Goal: Information Seeking & Learning: Learn about a topic

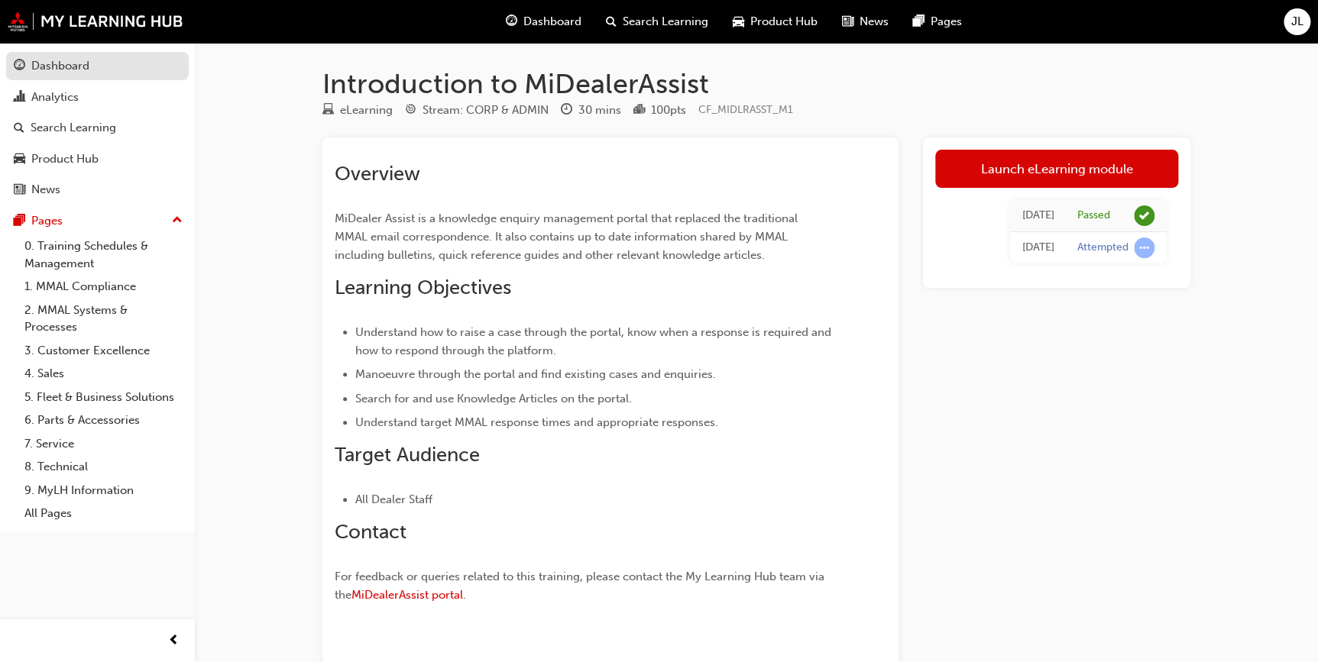
click at [86, 76] on link "Dashboard" at bounding box center [97, 66] width 183 height 28
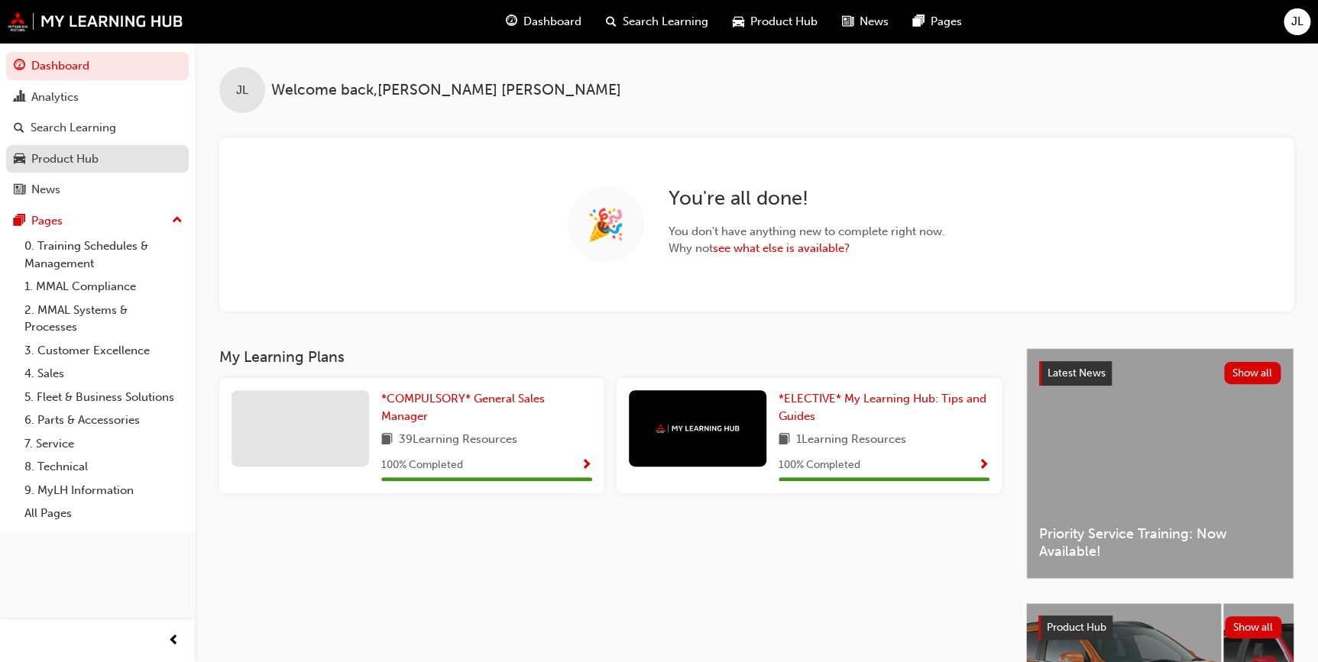
click at [79, 154] on div "Product Hub" at bounding box center [64, 159] width 67 height 18
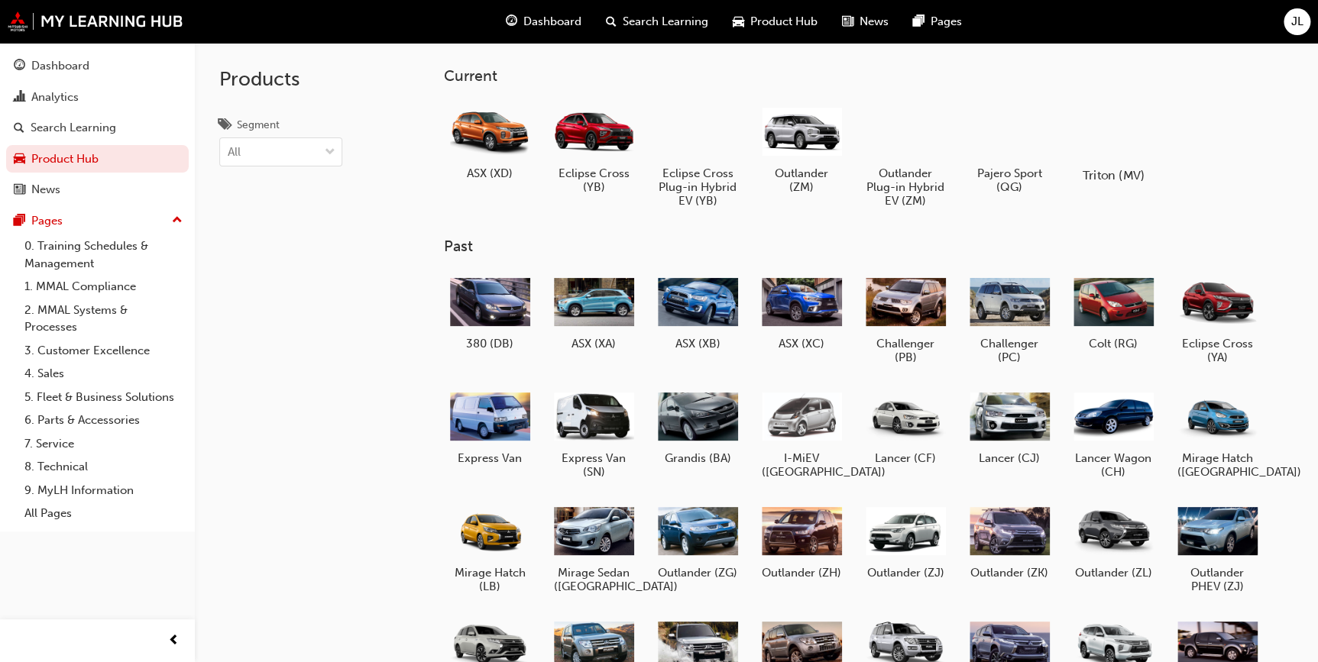
click at [1123, 144] on div at bounding box center [1112, 131] width 85 height 61
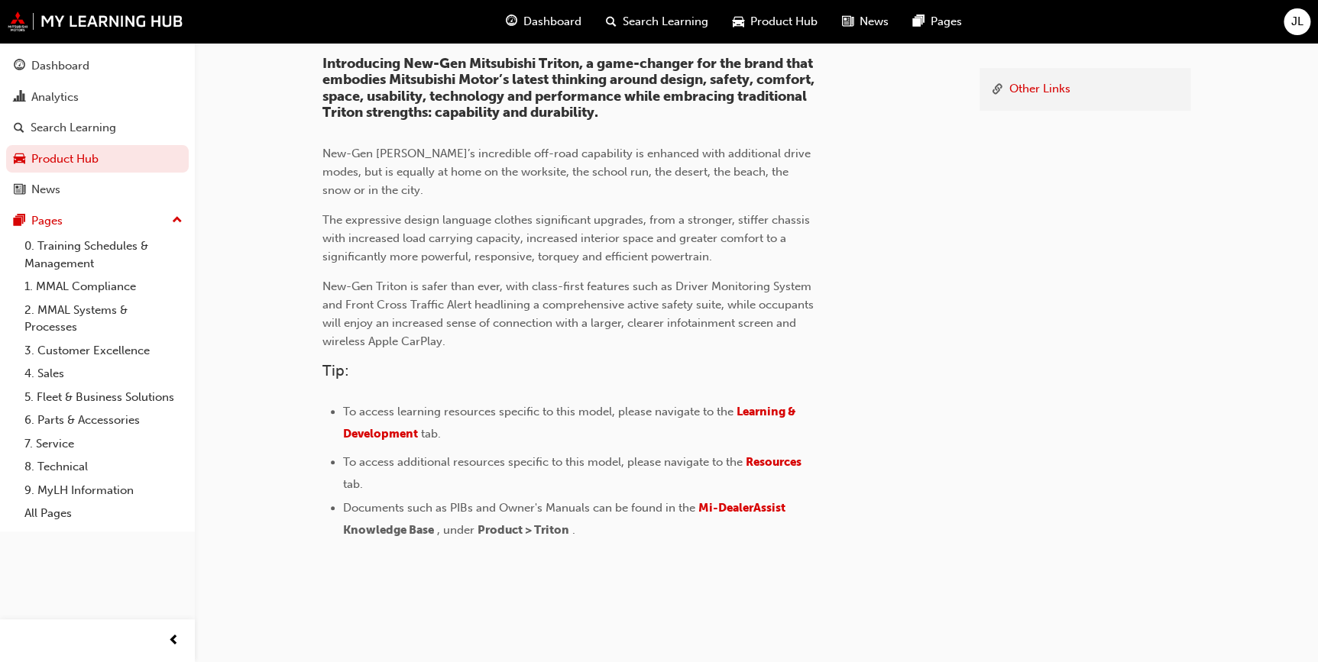
scroll to position [31, 0]
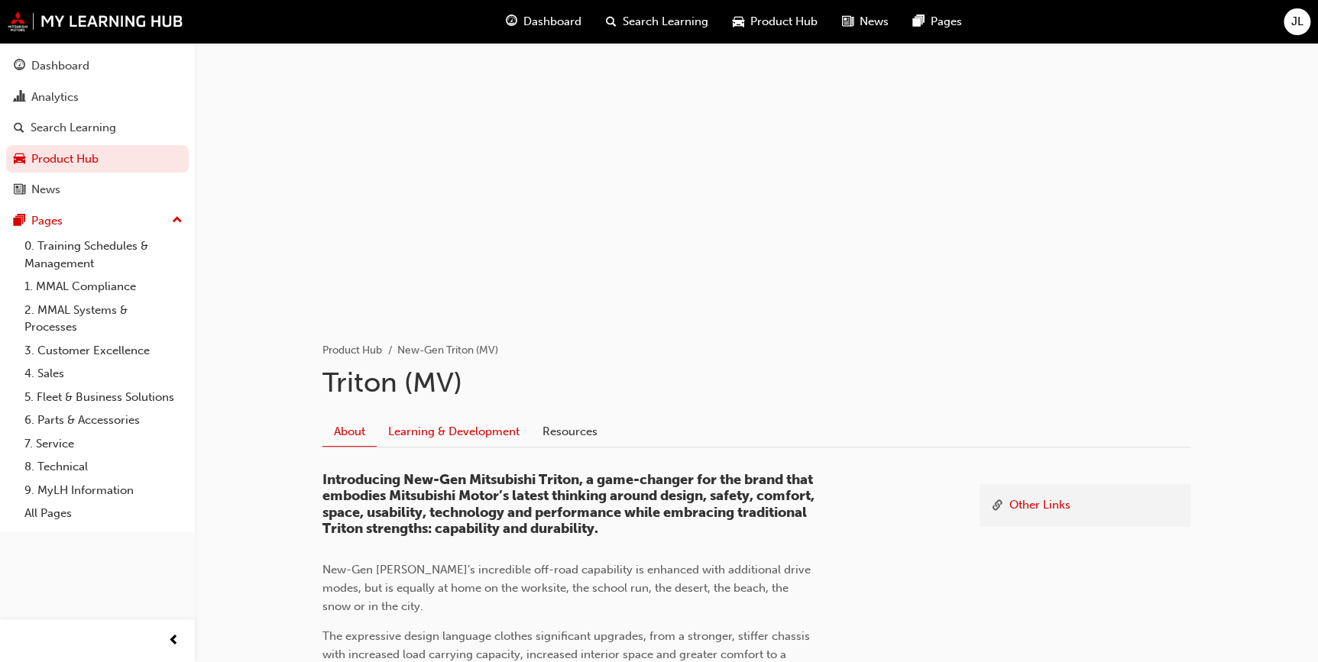
click at [445, 438] on link "Learning & Development" at bounding box center [454, 431] width 154 height 29
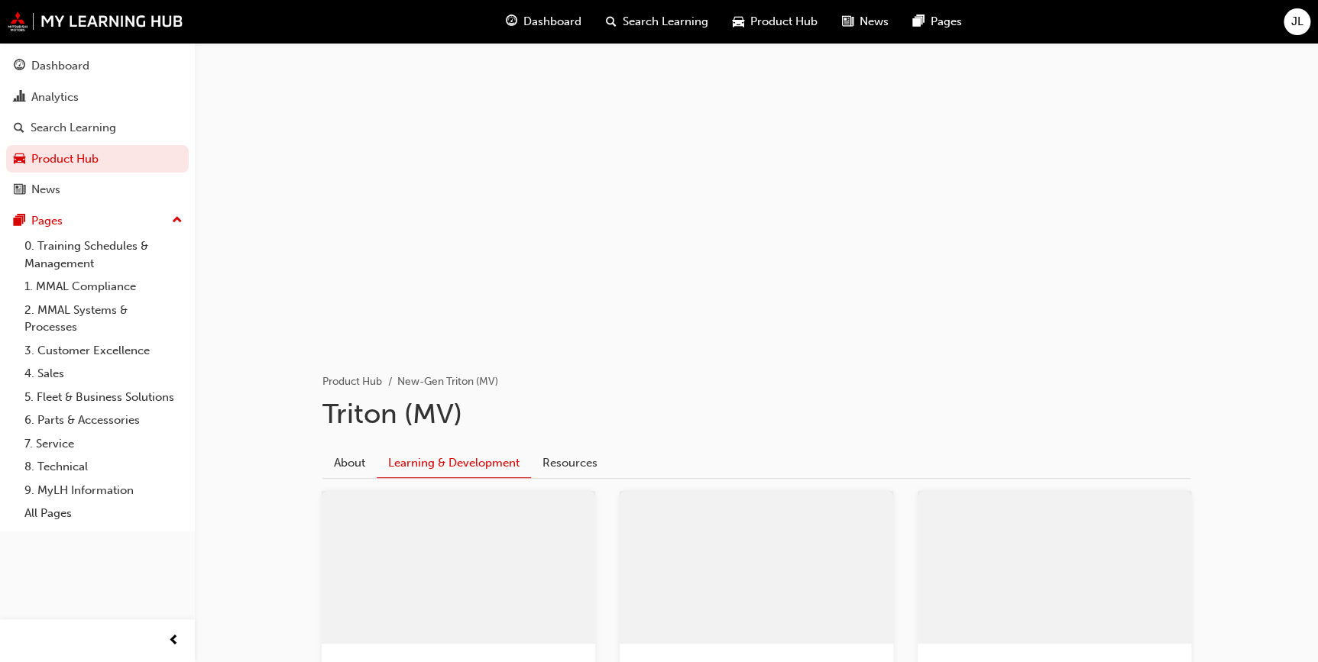
scroll to position [347, 0]
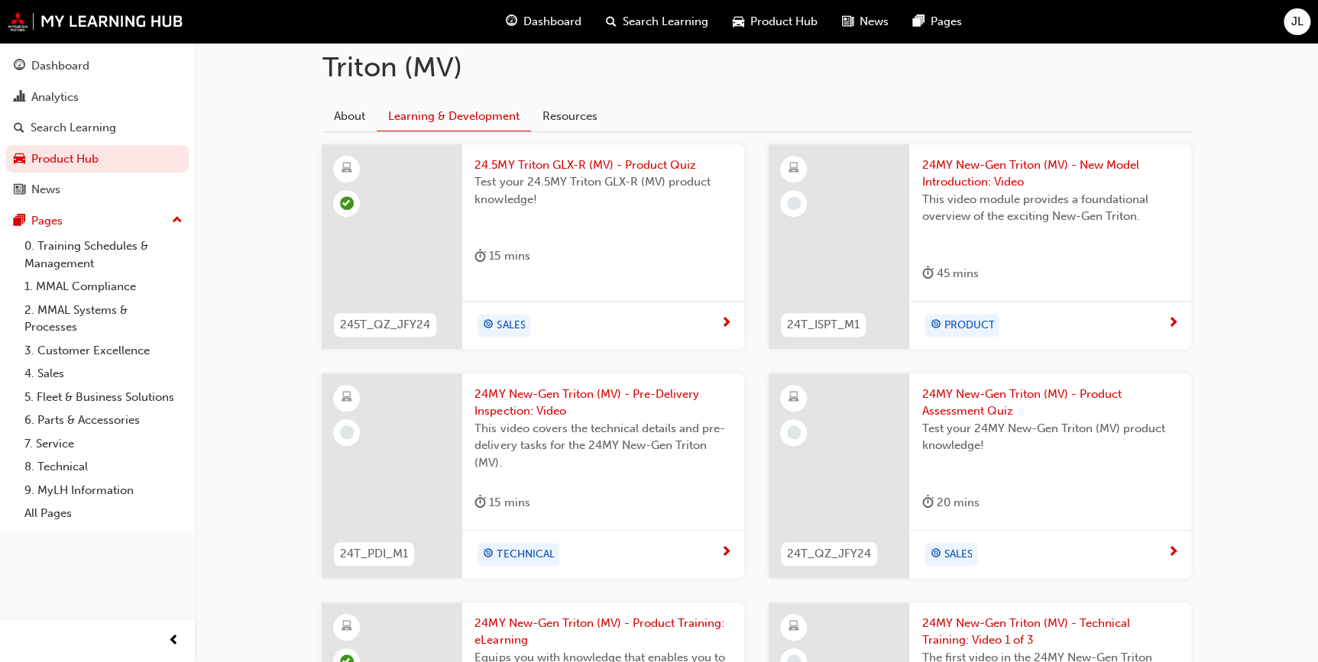
click at [1008, 178] on span "24MY New-Gen Triton (MV) - New Model Introduction: Video" at bounding box center [1049, 174] width 257 height 34
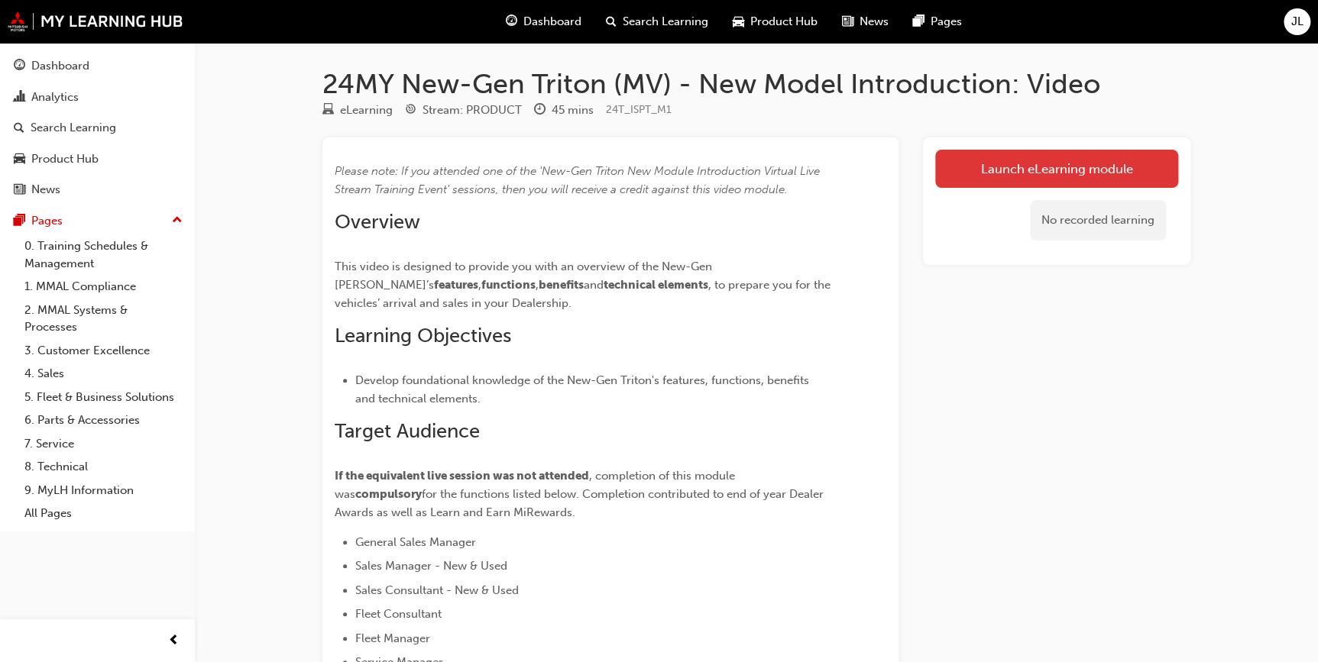
click at [1070, 167] on link "Launch eLearning module" at bounding box center [1056, 169] width 243 height 38
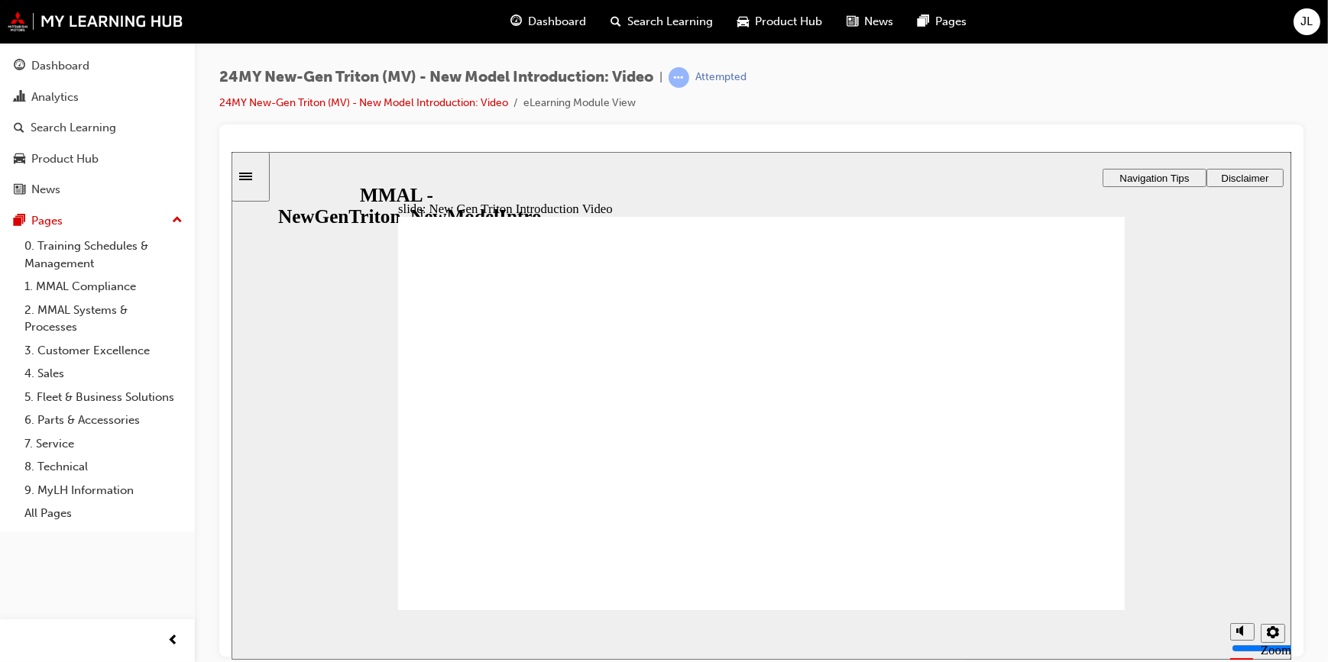
click at [1169, 179] on span "Navigation Tips" at bounding box center [1153, 177] width 70 height 11
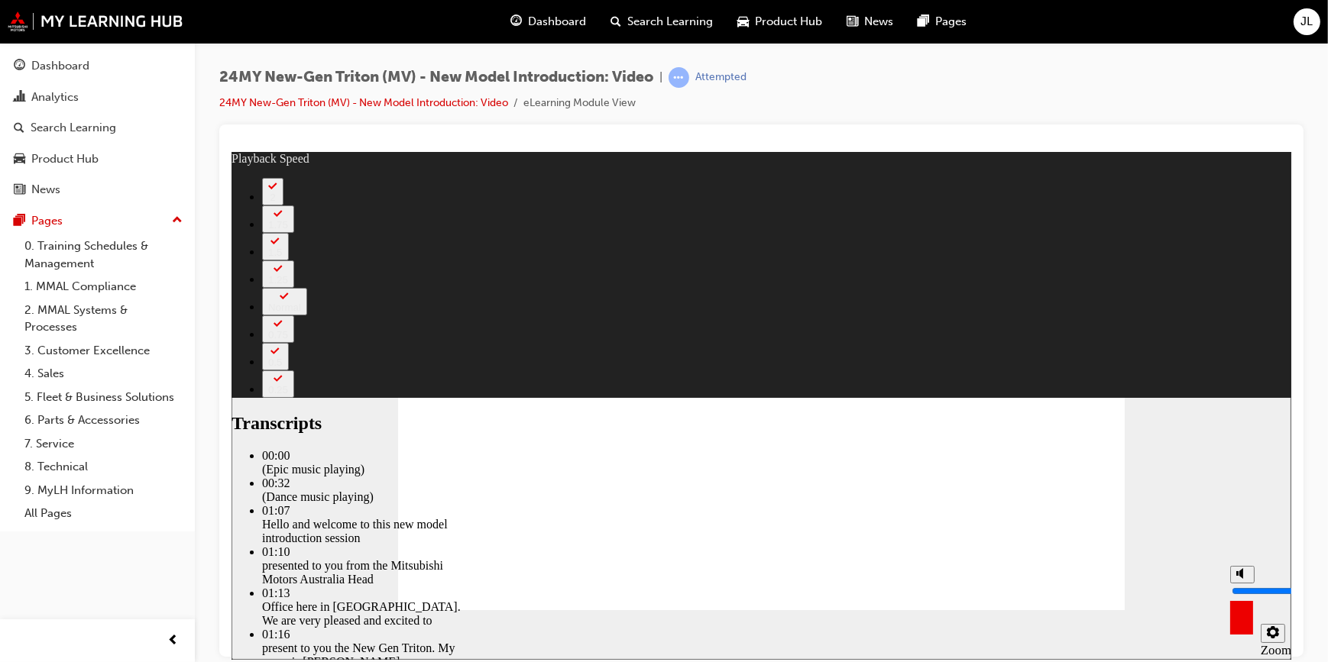
type input "546"
type input "5"
type input "546"
type input "5"
type input "546"
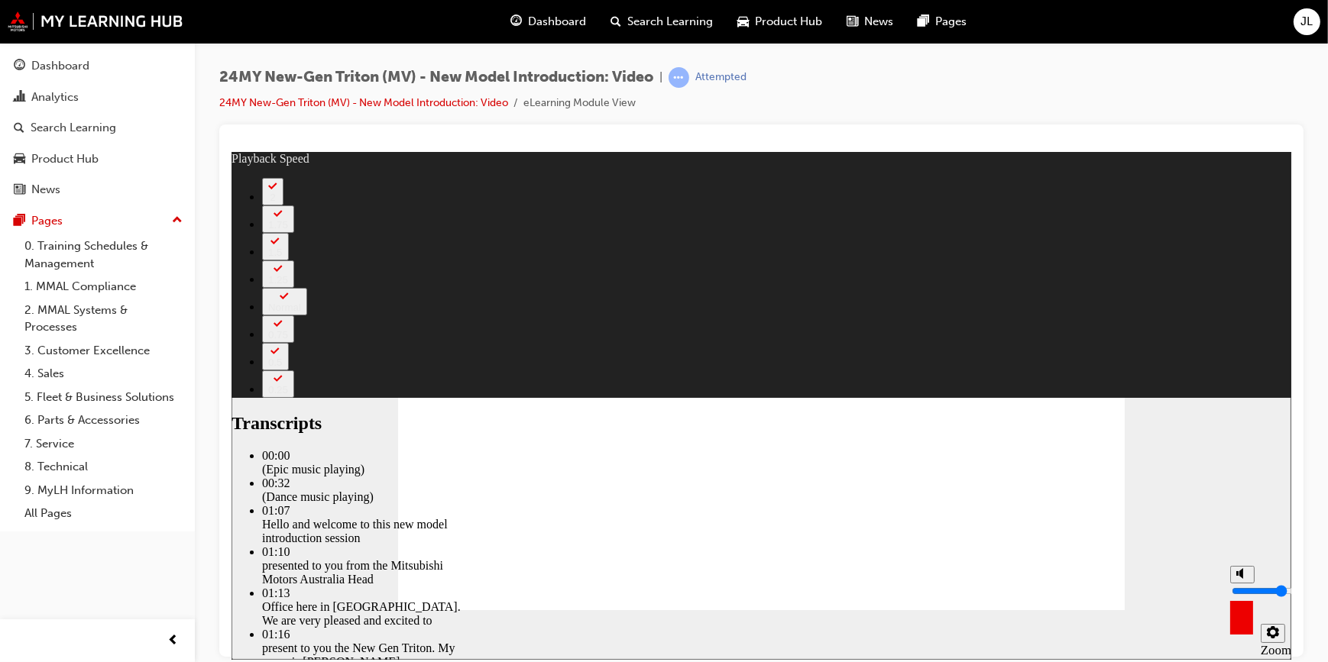
type input "5"
click at [1238, 589] on input "volume" at bounding box center [1280, 590] width 99 height 12
type input "626"
type input "2"
type input "626"
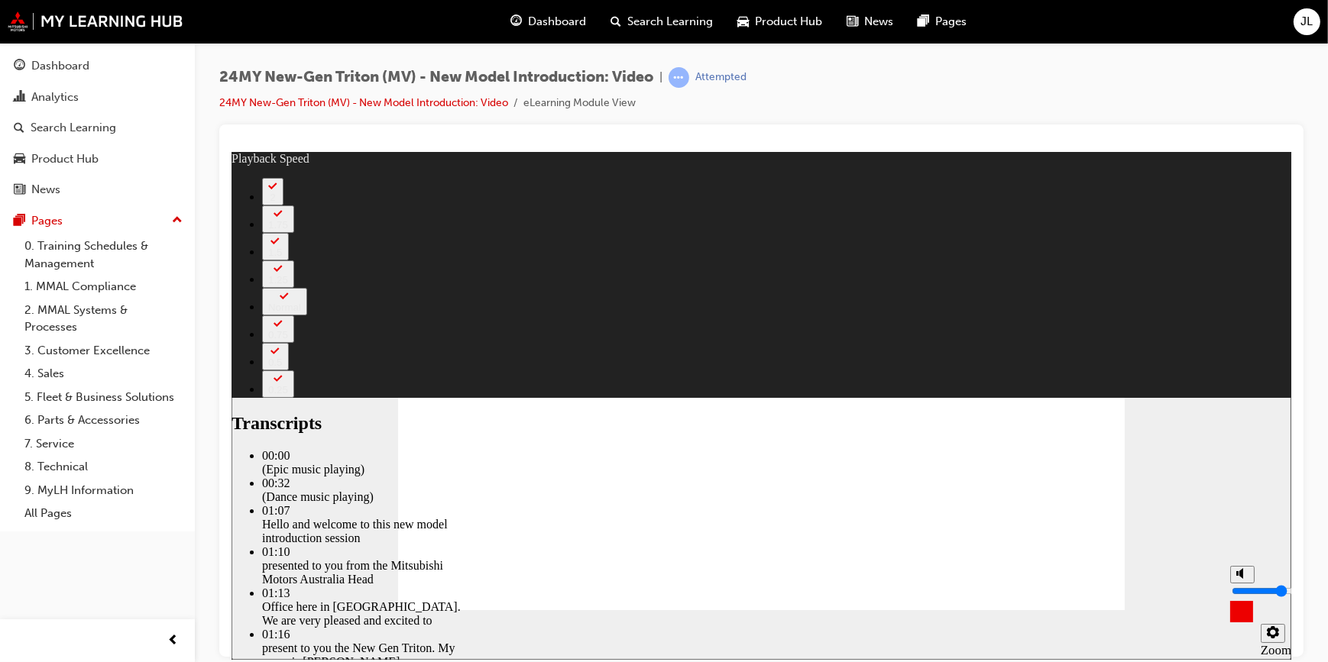
type input "2"
type input "627"
type input "2"
click at [1239, 597] on input "volume" at bounding box center [1280, 590] width 99 height 12
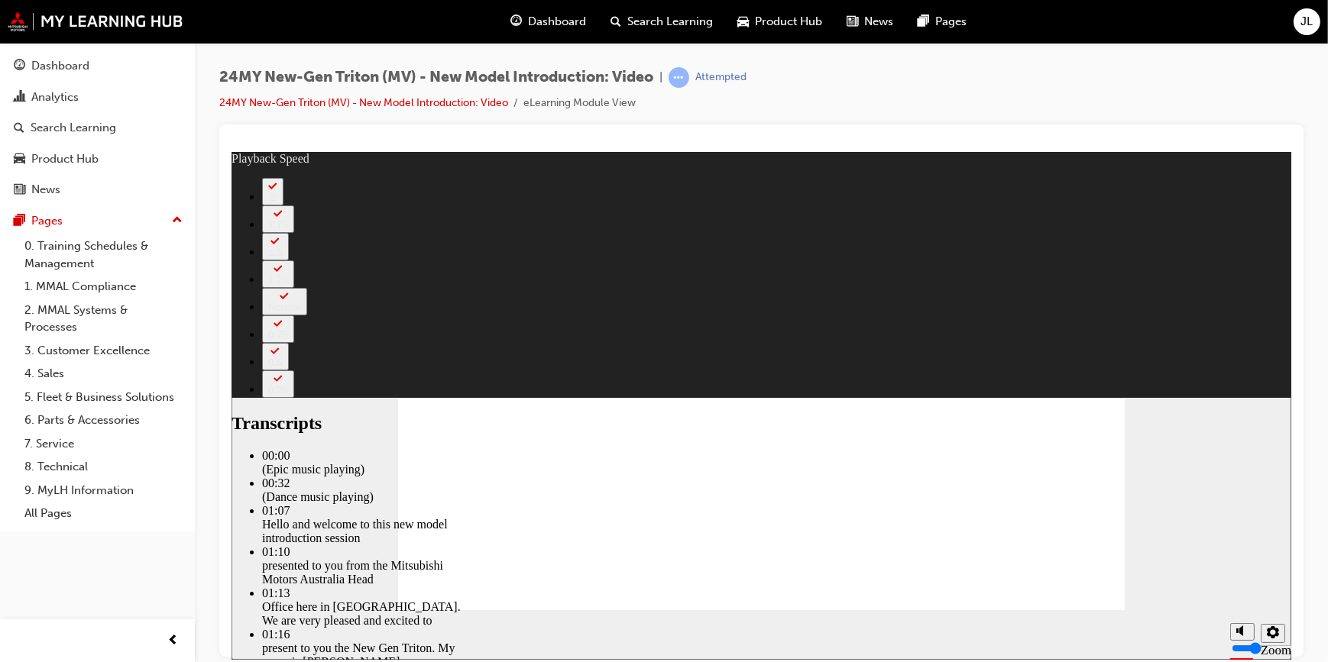
type input "1443"
